Goal: Check status: Check status

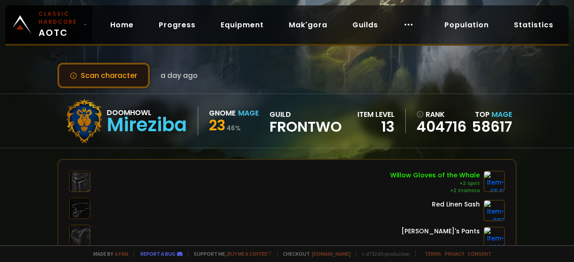
click at [122, 78] on button "Scan character" at bounding box center [103, 76] width 92 height 26
click at [121, 82] on button "Scan character" at bounding box center [103, 76] width 92 height 26
click at [110, 77] on button "Scan character" at bounding box center [103, 76] width 92 height 26
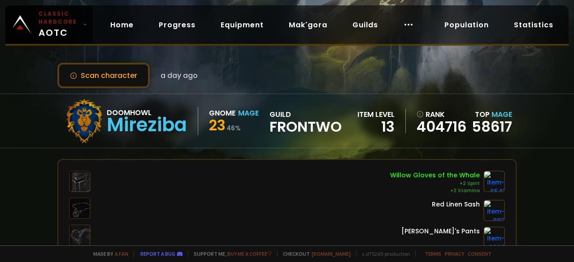
click at [139, 114] on div "Doomhowl" at bounding box center [147, 112] width 80 height 11
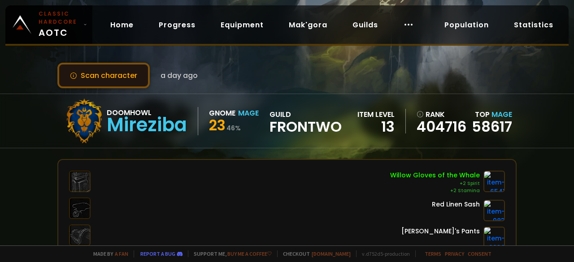
click at [120, 76] on button "Scan character" at bounding box center [103, 76] width 92 height 26
click at [120, 75] on button "Scan character" at bounding box center [103, 76] width 92 height 26
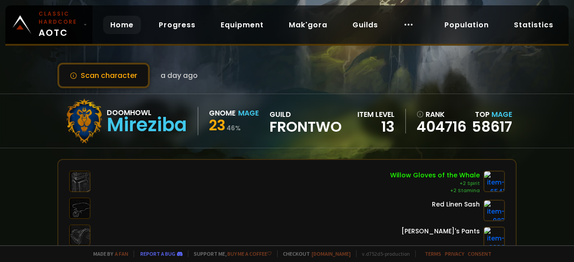
click at [124, 27] on link "Home" at bounding box center [122, 25] width 38 height 18
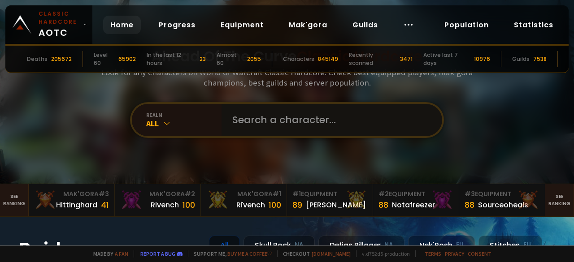
click at [253, 123] on input "text" at bounding box center [329, 120] width 204 height 32
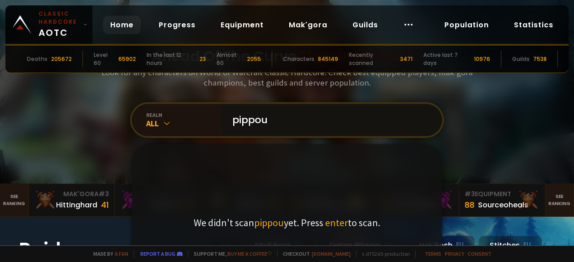
type input "pippout"
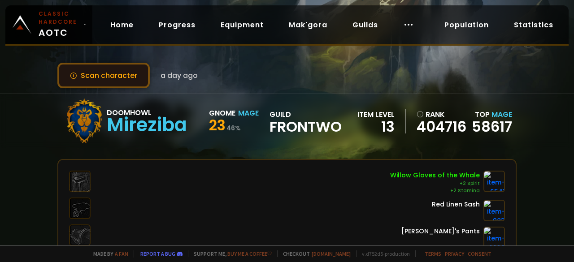
click at [126, 80] on button "Scan character" at bounding box center [103, 76] width 92 height 26
click at [116, 74] on button "Scan character" at bounding box center [103, 76] width 92 height 26
click at [120, 79] on button "Scan character" at bounding box center [103, 76] width 92 height 26
